Goal: Information Seeking & Learning: Learn about a topic

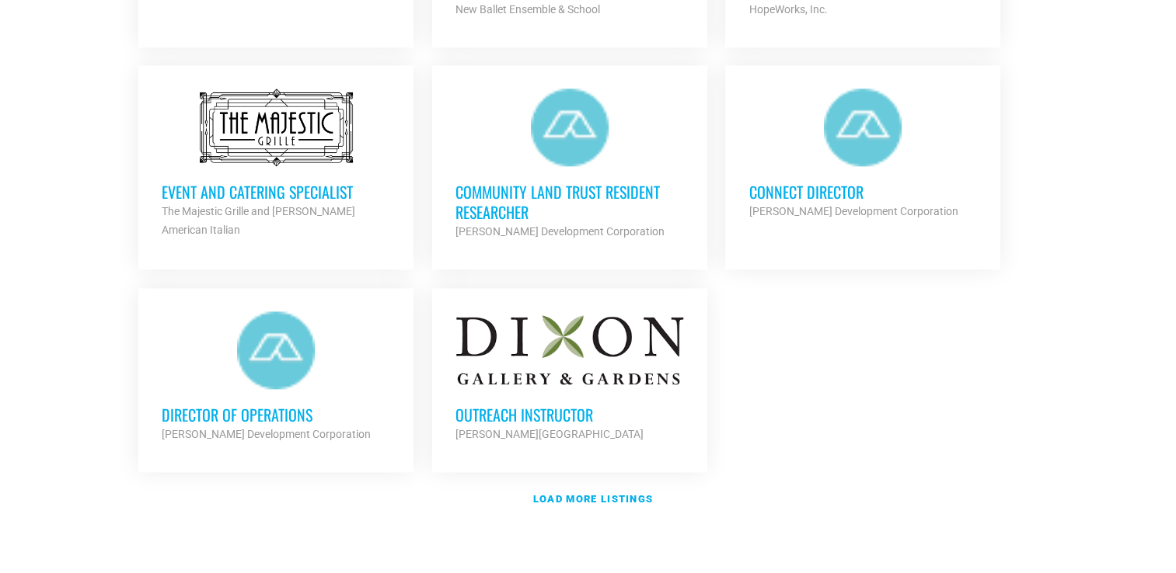
scroll to position [1740, 0]
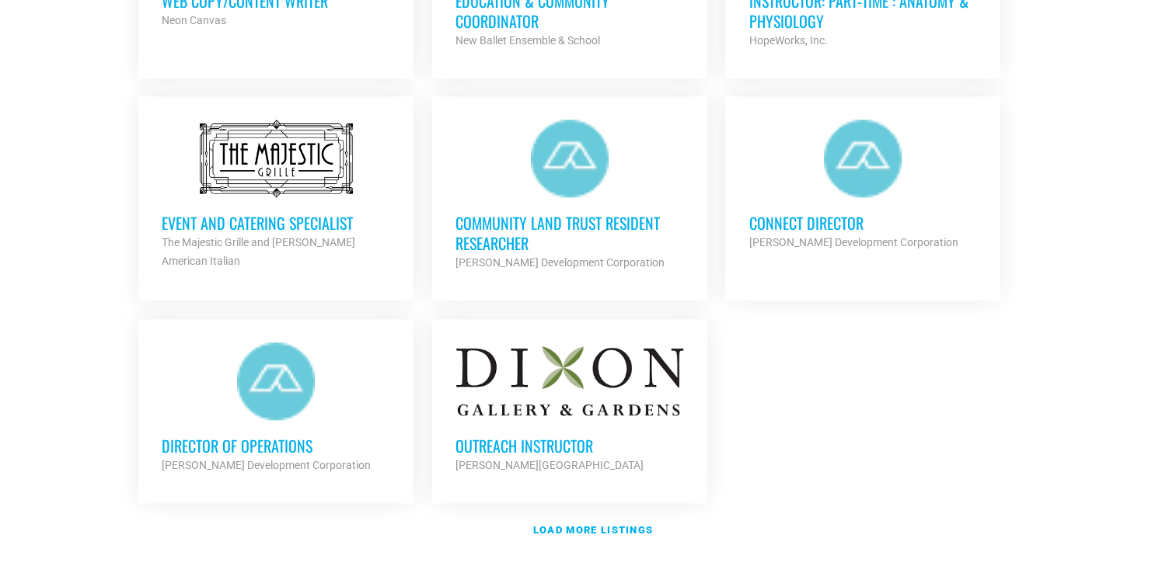
click at [527, 437] on h3 "Outreach Instructor" at bounding box center [569, 446] width 228 height 20
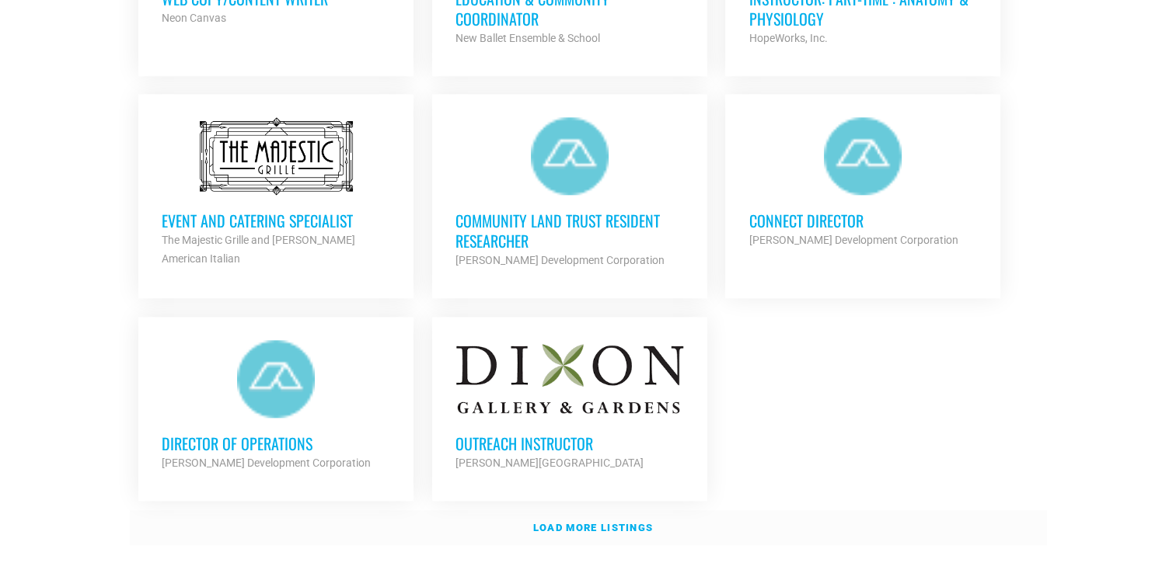
click at [613, 522] on strong "Load more listings" at bounding box center [593, 528] width 120 height 12
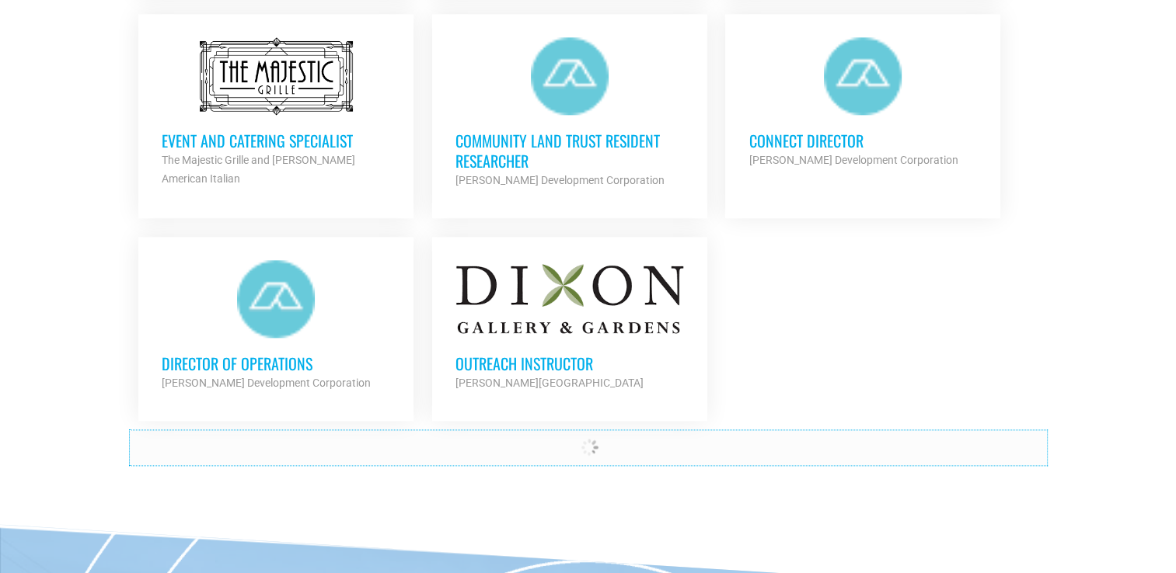
scroll to position [1898, 0]
